Goal: Find specific page/section: Find specific page/section

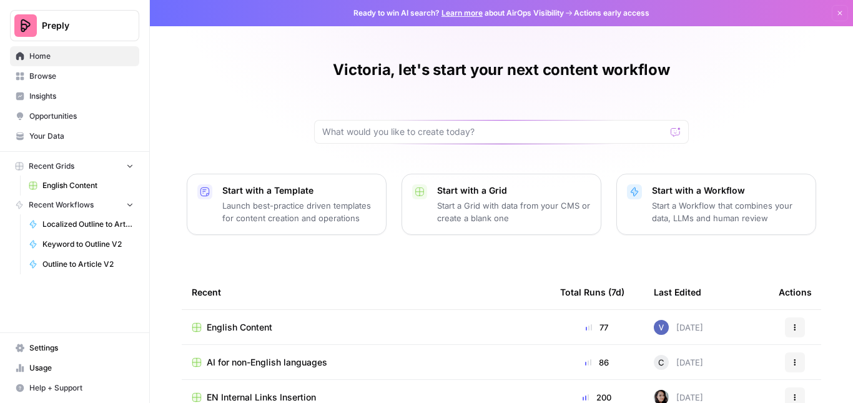
click at [232, 328] on span "English Content" at bounding box center [240, 327] width 66 height 12
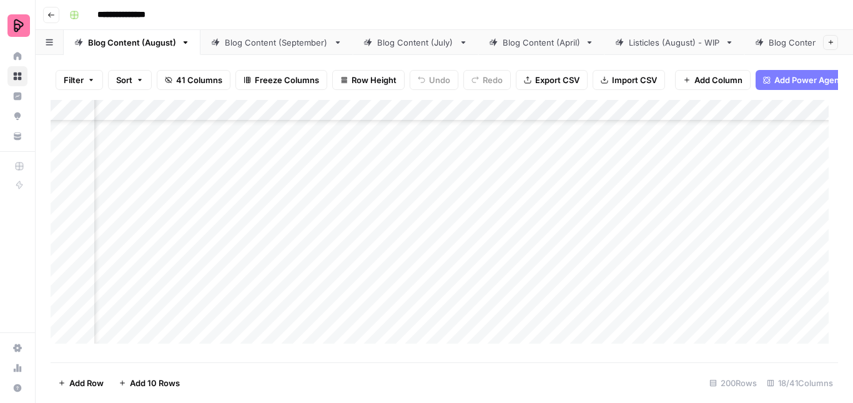
scroll to position [3608, 594]
